Goal: Navigation & Orientation: Locate item on page

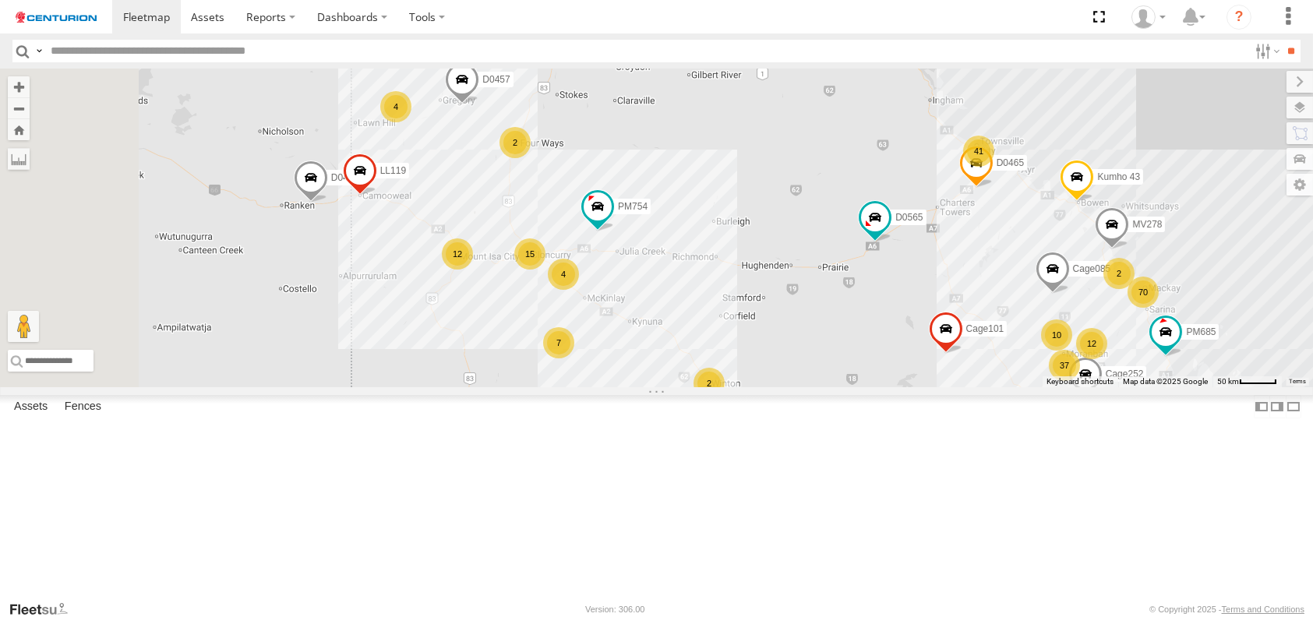
drag, startPoint x: 713, startPoint y: 255, endPoint x: 868, endPoint y: 380, distance: 199.0
click at [868, 380] on div "PM852 F0491 F0511 PM670 FT732 F0400 PM752 PM673 PM755 D0565 Cage182 F0440 PM728…" at bounding box center [656, 228] width 1313 height 319
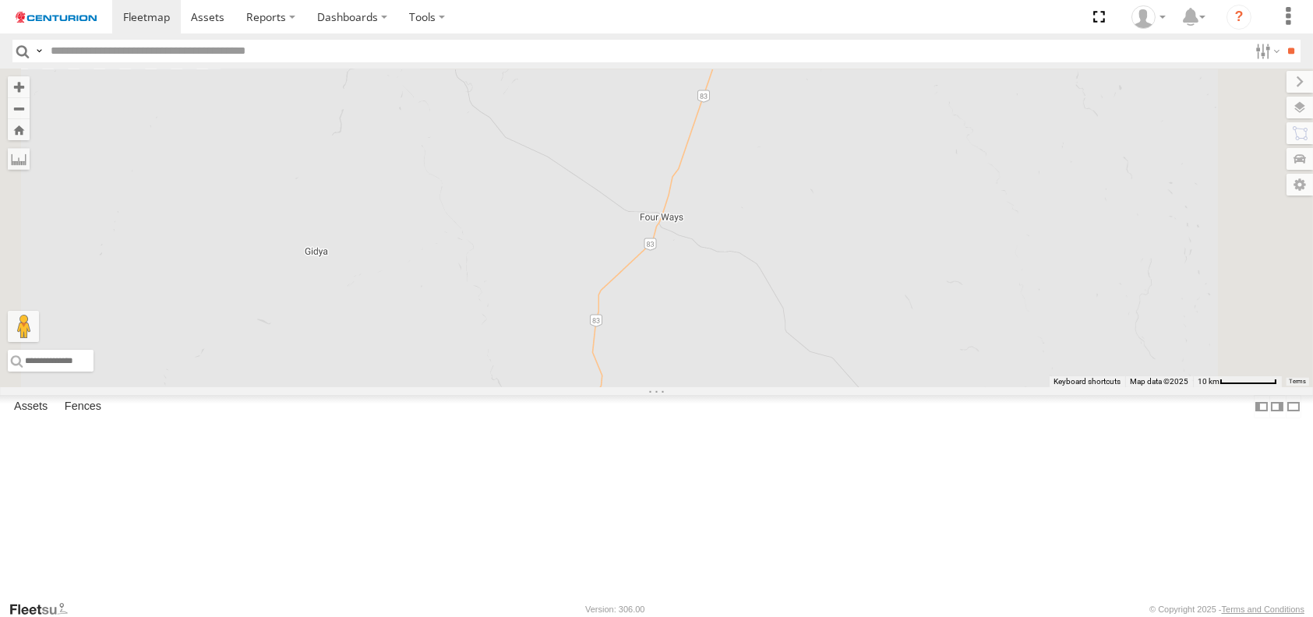
drag, startPoint x: 731, startPoint y: 171, endPoint x: 746, endPoint y: 521, distance: 349.5
click at [746, 387] on div "PM852 F0491 F0511 PM670 FT732 F0400 PM752 PM673 PM755 D0565 Cage182 F0440 PM728…" at bounding box center [656, 228] width 1313 height 319
click at [654, 228] on div "2" at bounding box center [638, 211] width 31 height 31
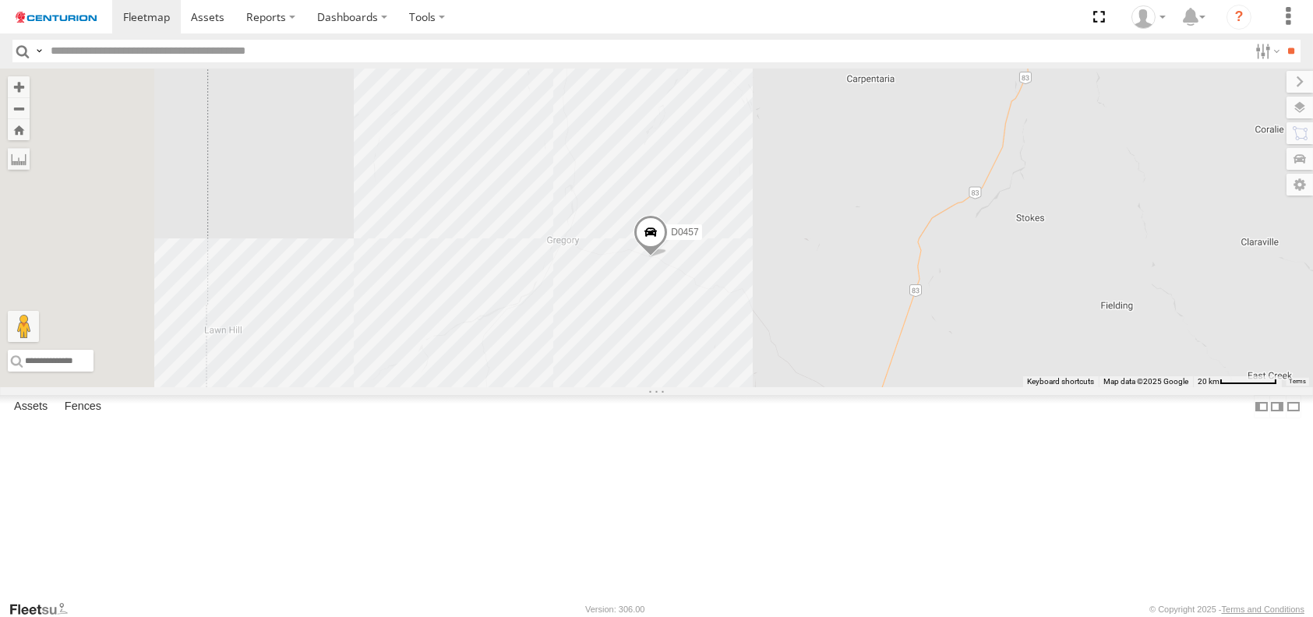
drag, startPoint x: 535, startPoint y: 344, endPoint x: 962, endPoint y: 447, distance: 439.3
click at [962, 387] on div "PM852 F0491 F0511 PM670 FT732 F0400 PM752 PM673 PM755 D0565 Cage182 F0440 PM728…" at bounding box center [656, 228] width 1313 height 319
click at [399, 281] on div "4" at bounding box center [383, 264] width 31 height 31
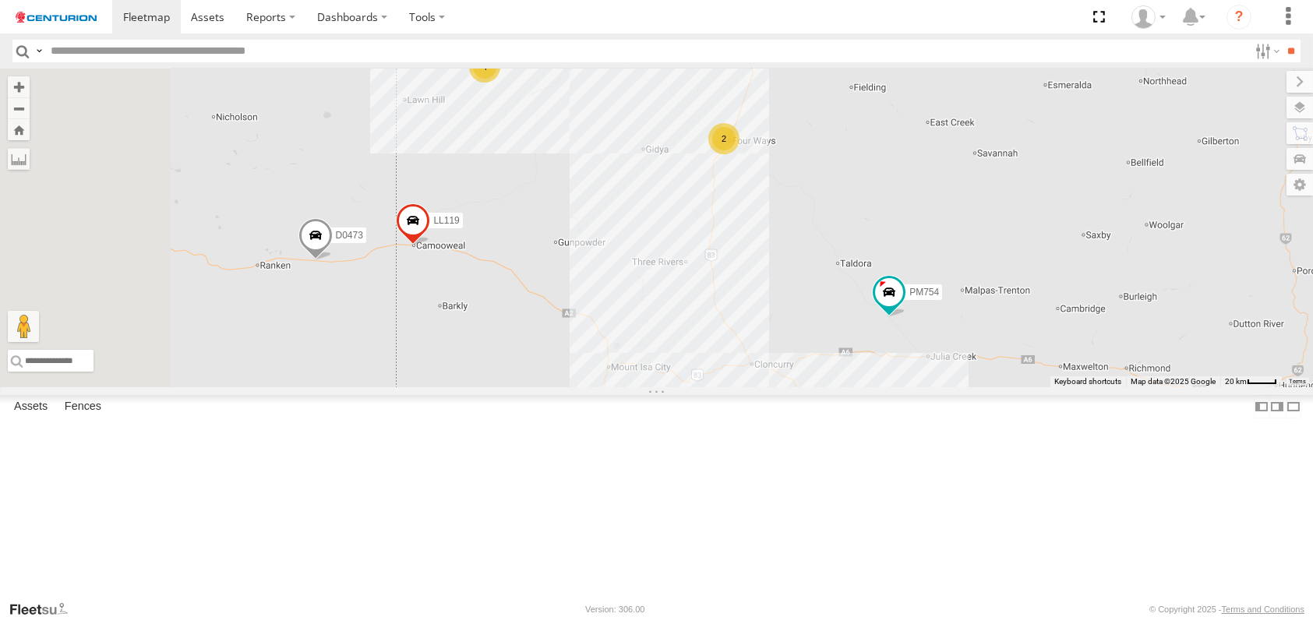
drag, startPoint x: 750, startPoint y: 504, endPoint x: 848, endPoint y: 311, distance: 216.8
click at [848, 311] on div "PM852 F0491 F0511 PM670 FT732 F0400 PM752 PM673 PM755 D0565 Cage182 F0440 PM728…" at bounding box center [656, 228] width 1313 height 319
click at [768, 377] on div "14" at bounding box center [751, 361] width 31 height 31
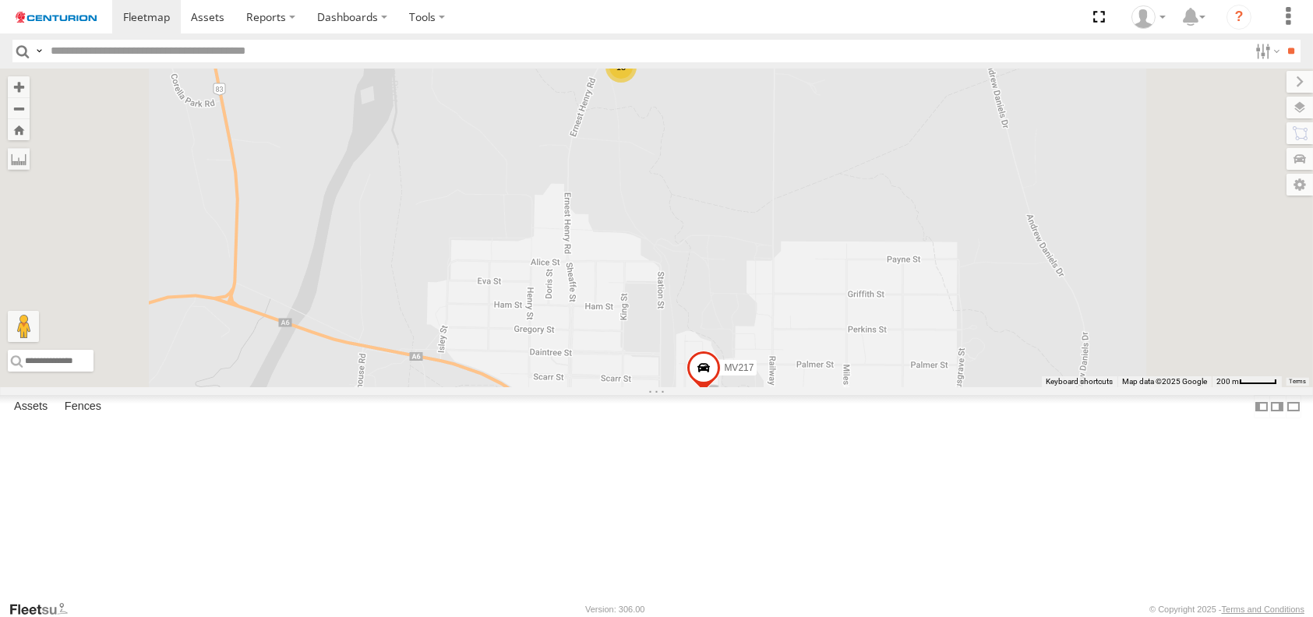
click at [637, 83] on div "13" at bounding box center [621, 66] width 31 height 31
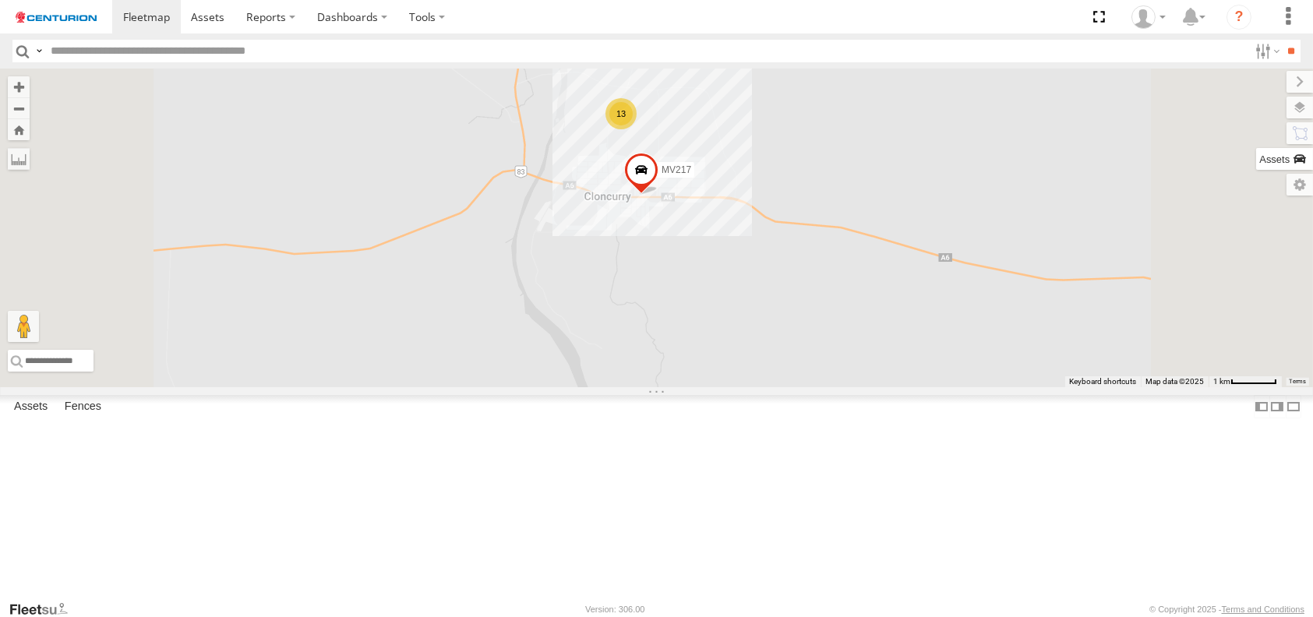
click at [1304, 161] on label at bounding box center [1284, 159] width 57 height 22
click at [0, 0] on input "text" at bounding box center [0, 0] width 0 height 0
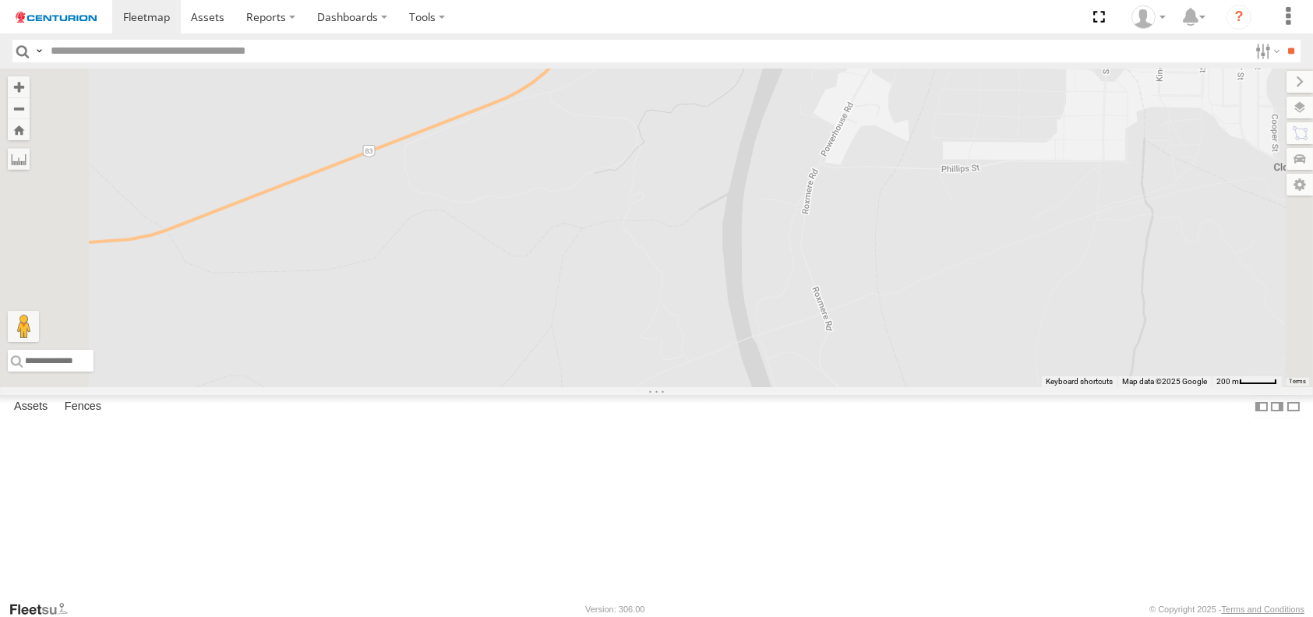
type input "*****"
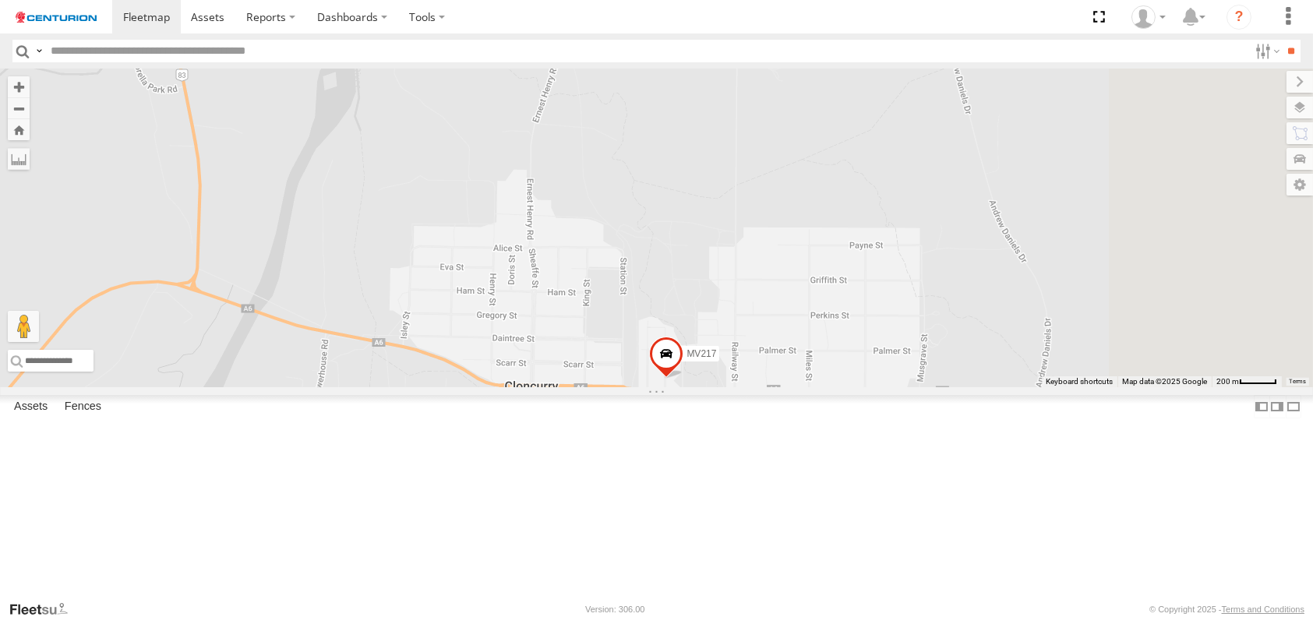
drag, startPoint x: 1104, startPoint y: 278, endPoint x: 523, endPoint y: 643, distance: 686.3
click at [523, 616] on html at bounding box center [656, 308] width 1313 height 617
click at [599, 69] on div "13" at bounding box center [583, 52] width 31 height 31
